Goal: Transaction & Acquisition: Book appointment/travel/reservation

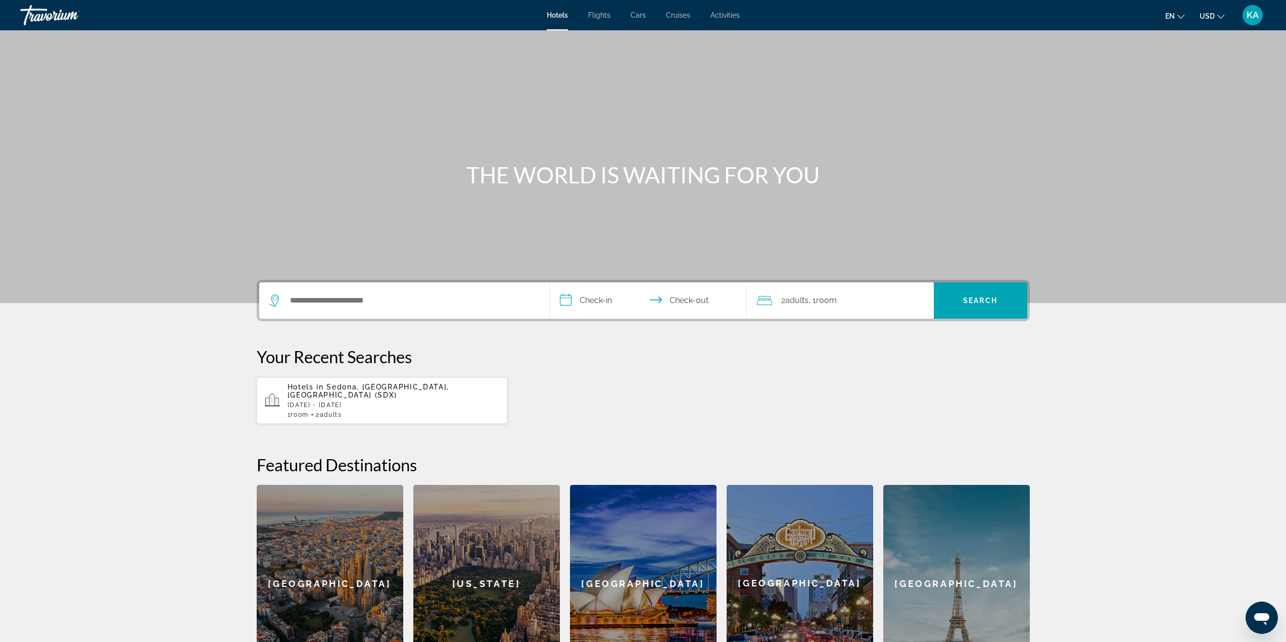
scroll to position [181, 0]
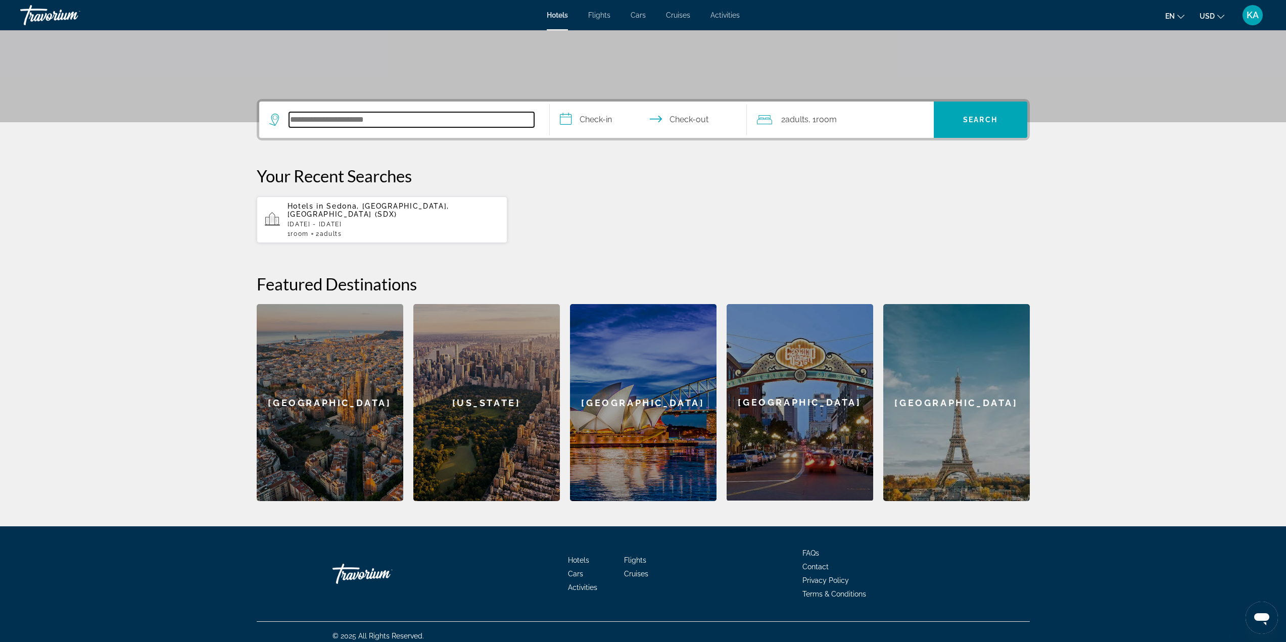
click at [363, 119] on input "Search hotel destination" at bounding box center [411, 119] width 245 height 15
click at [326, 221] on p "[DATE] - [DATE]" at bounding box center [393, 224] width 212 height 7
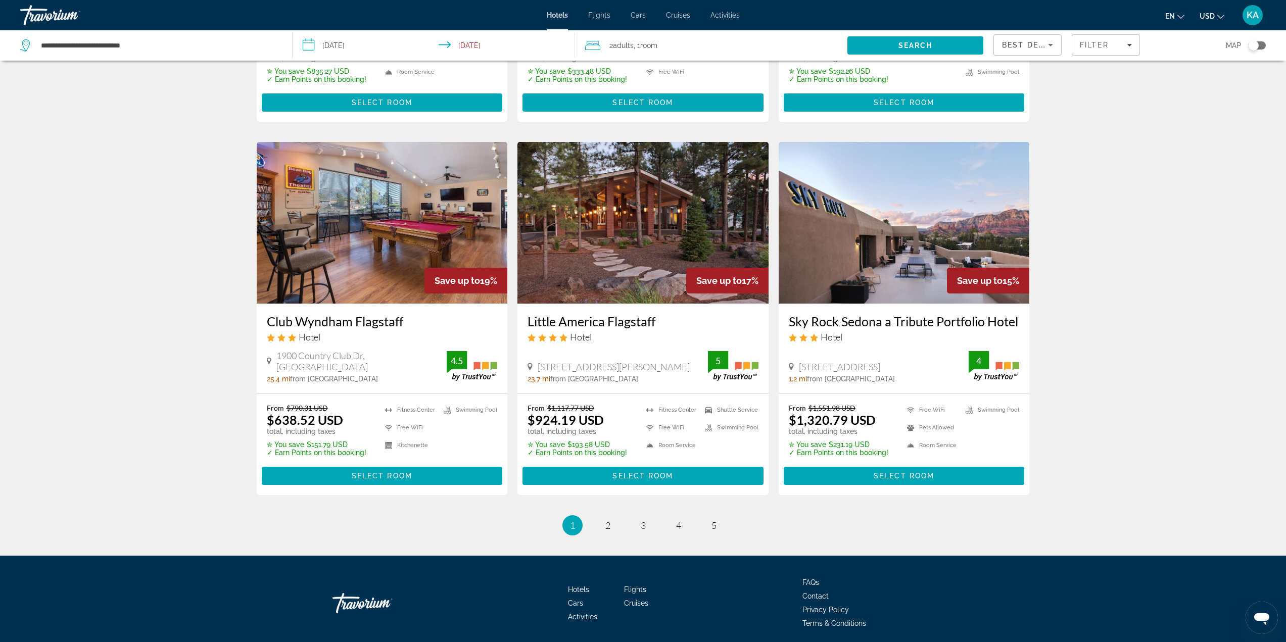
scroll to position [1139, 0]
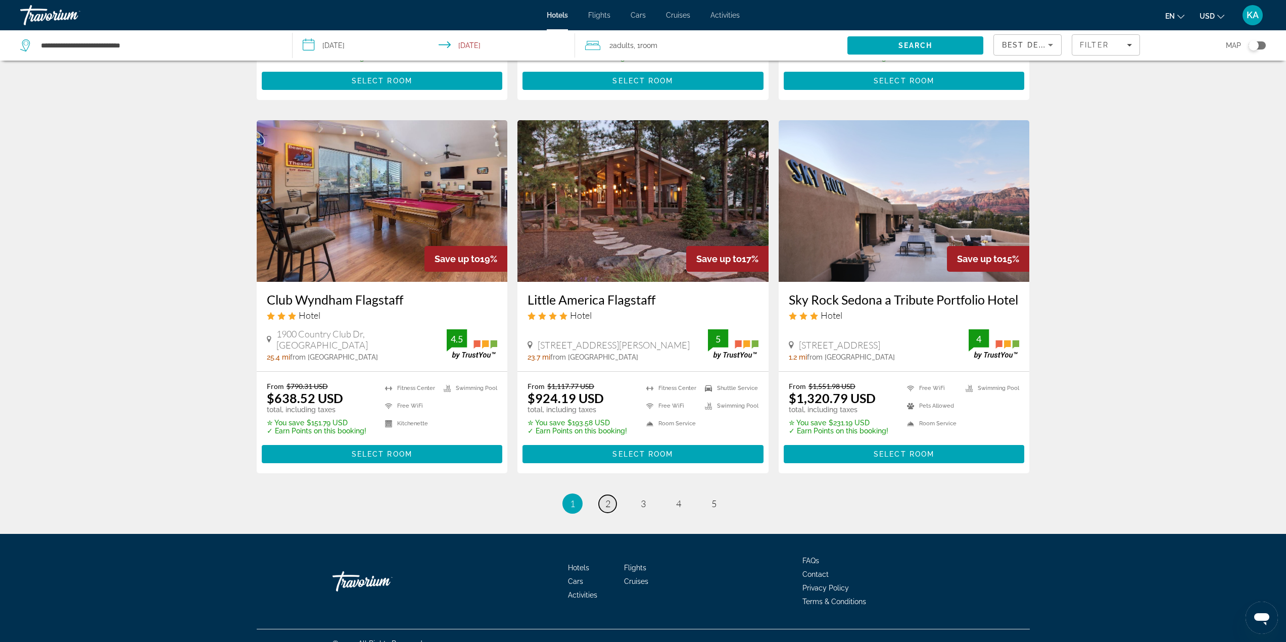
click at [607, 498] on span "2" at bounding box center [607, 503] width 5 height 11
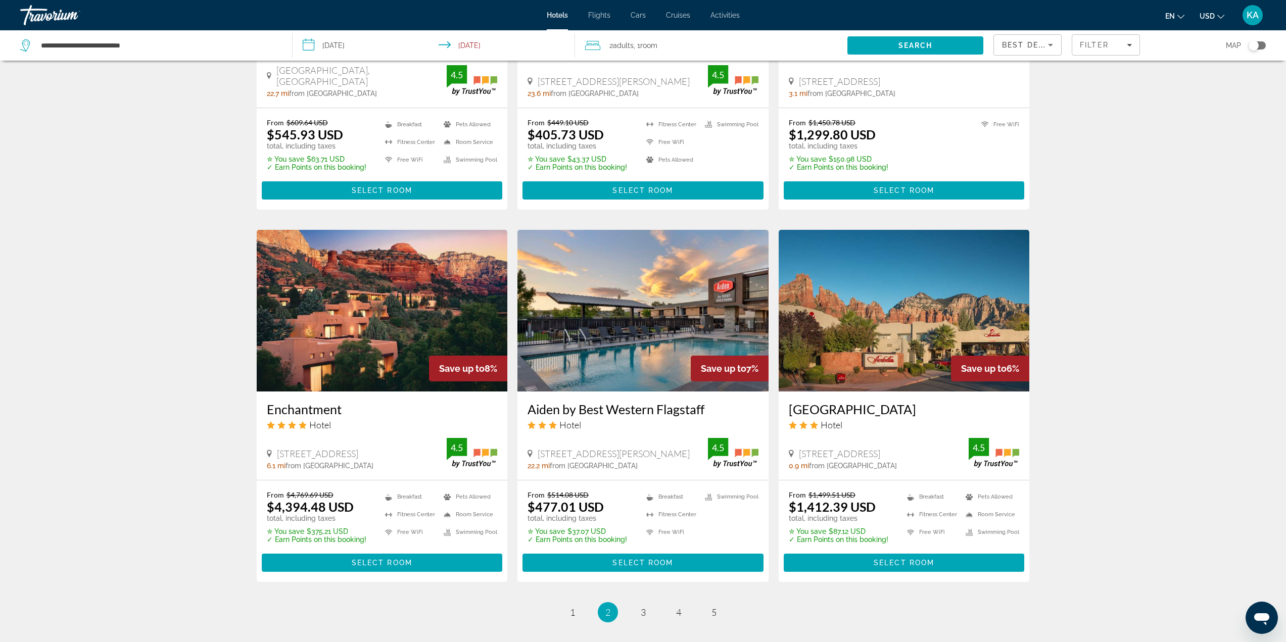
scroll to position [1046, 0]
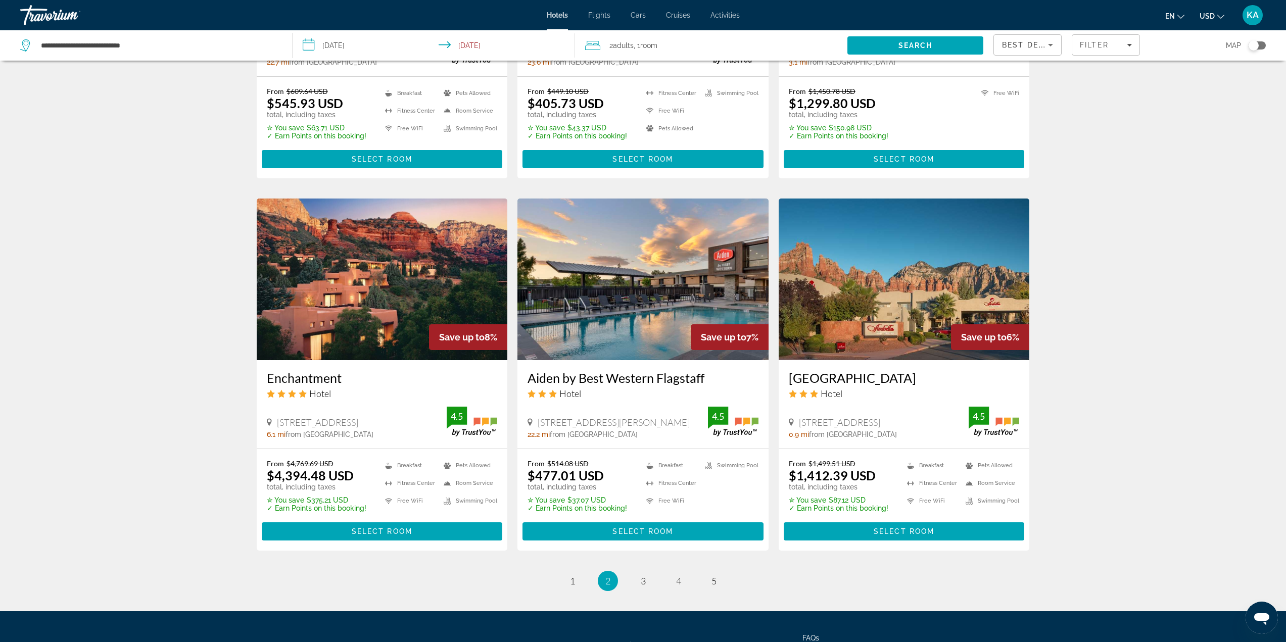
click at [375, 292] on img "Main content" at bounding box center [382, 280] width 251 height 162
